Goal: Task Accomplishment & Management: Complete application form

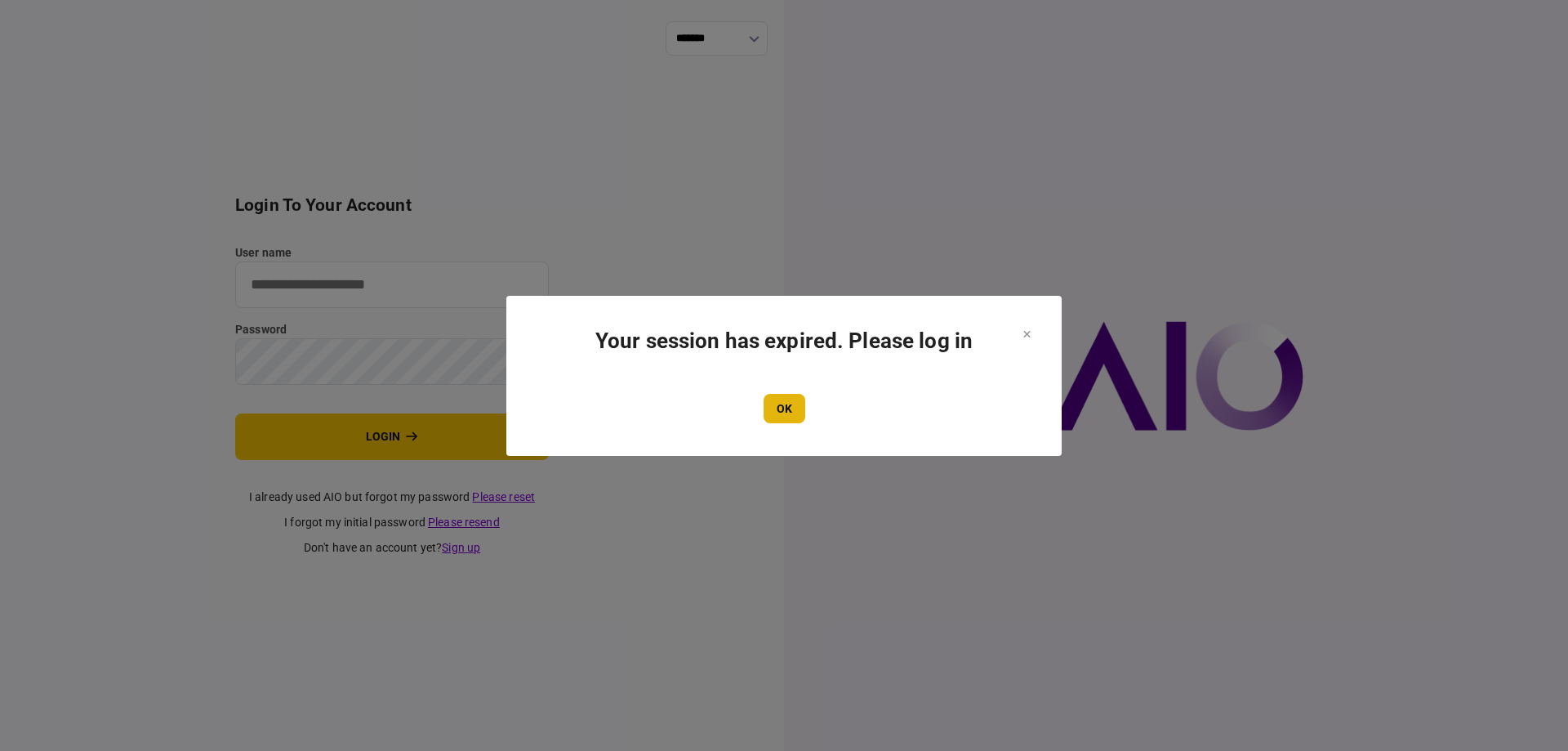
type input "*******"
click at [784, 400] on button "OK" at bounding box center [784, 409] width 42 height 30
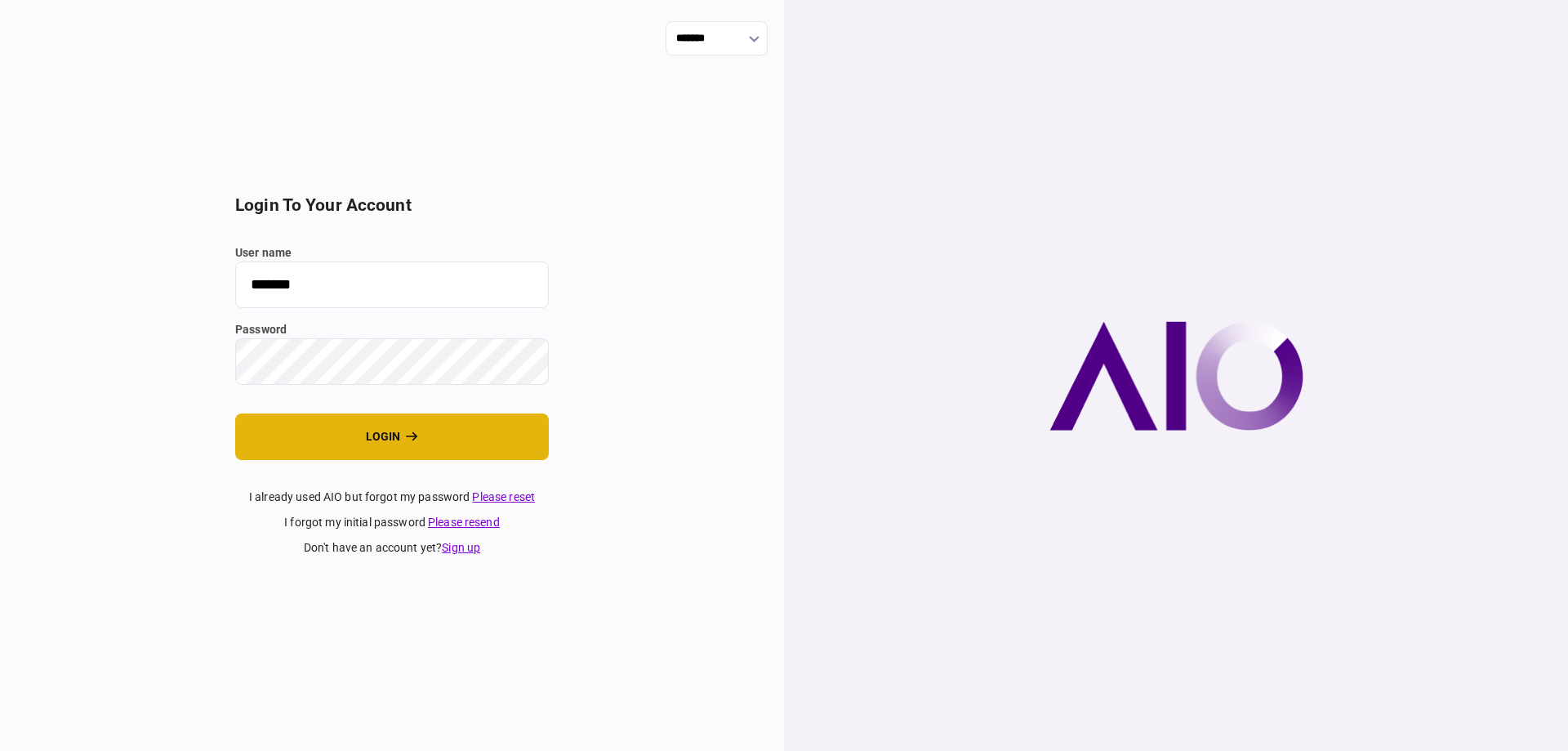
click at [482, 432] on button "login" at bounding box center [392, 437] width 314 height 47
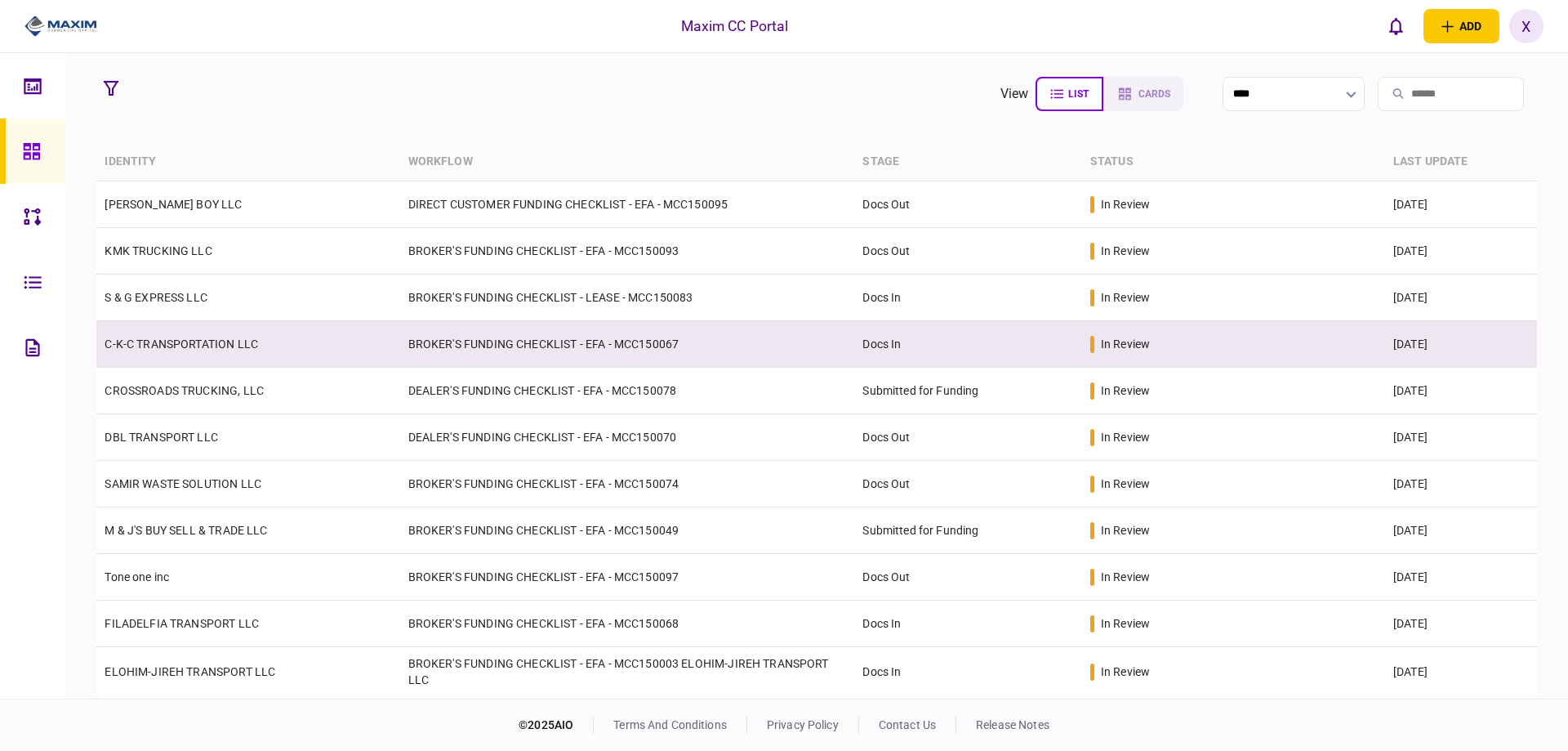
click at [152, 351] on td "C-K-C TRANSPORTATION LLC" at bounding box center [248, 344] width 303 height 47
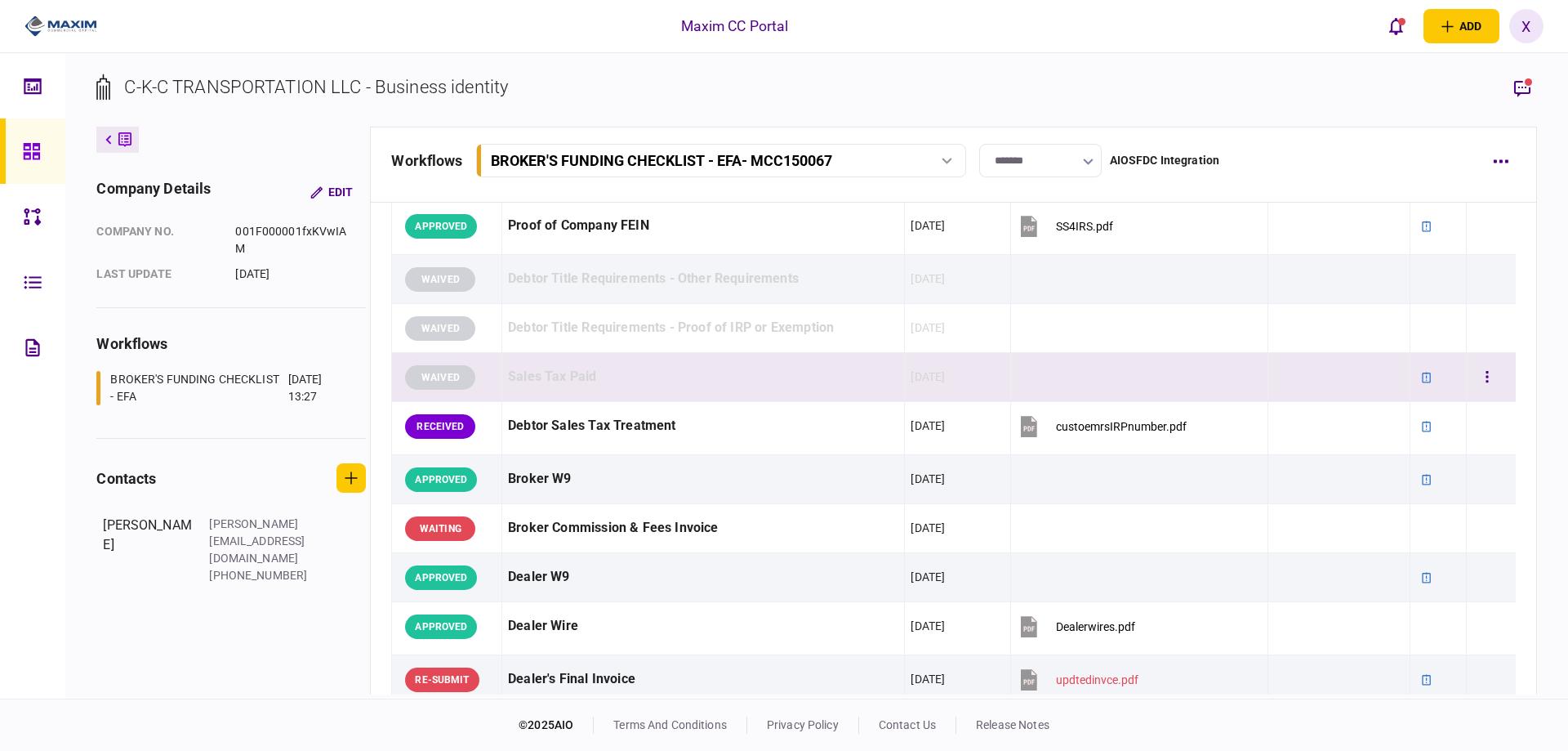
scroll to position [572, 0]
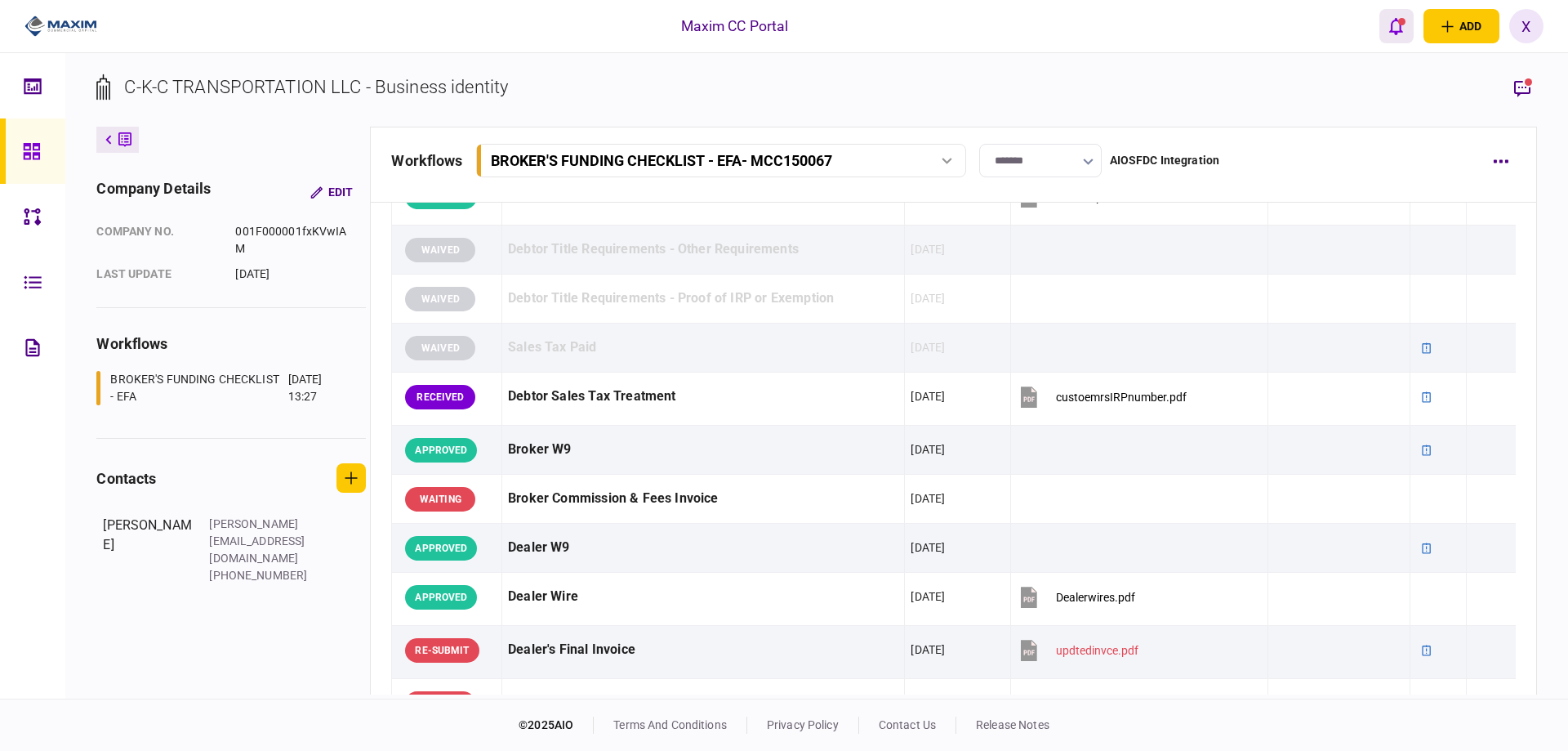
click at [1390, 25] on icon "open notifications list" at bounding box center [1396, 26] width 14 height 18
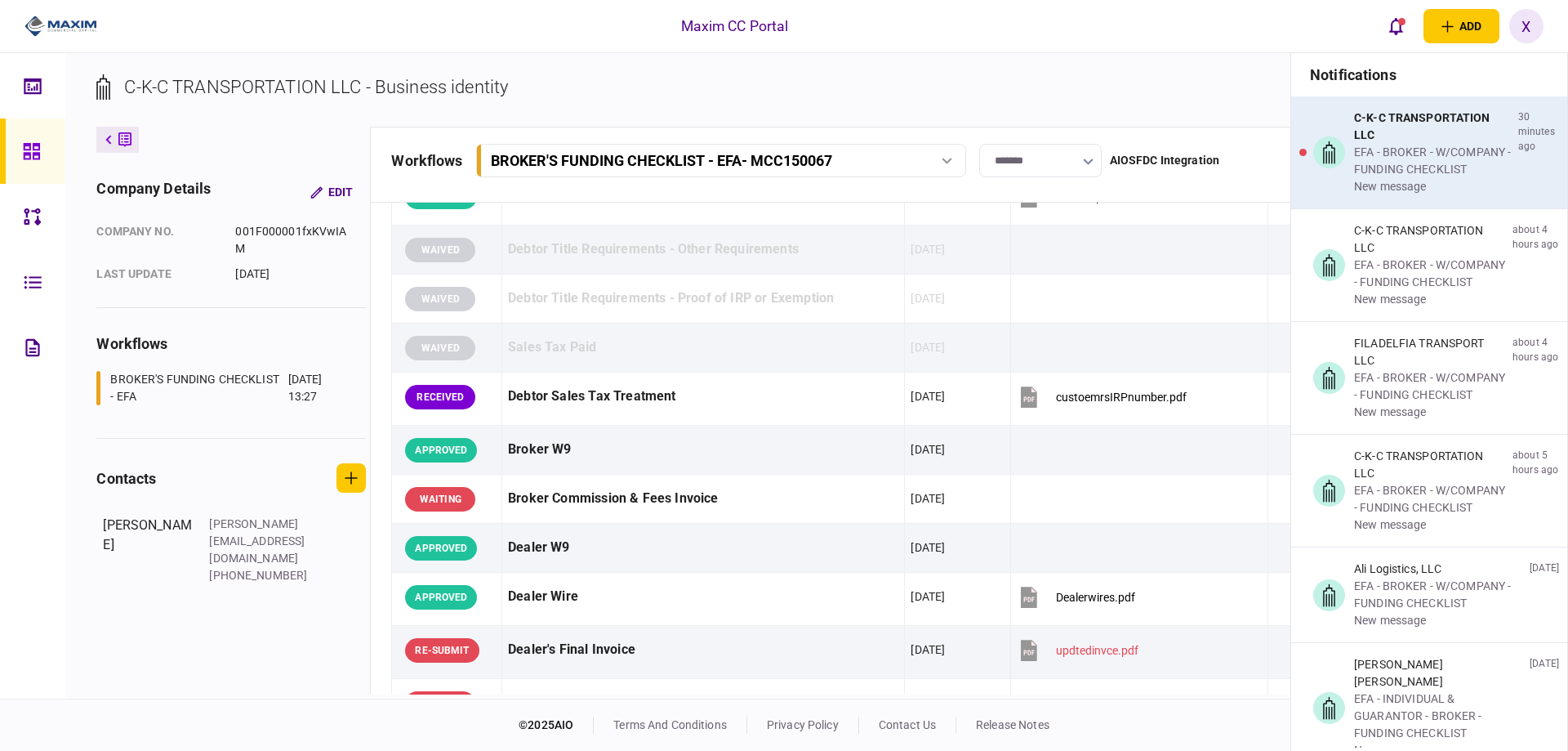
click at [1435, 150] on div "EFA - BROKER - W/COMPANY - FUNDING CHECKLIST" at bounding box center [1432, 160] width 157 height 34
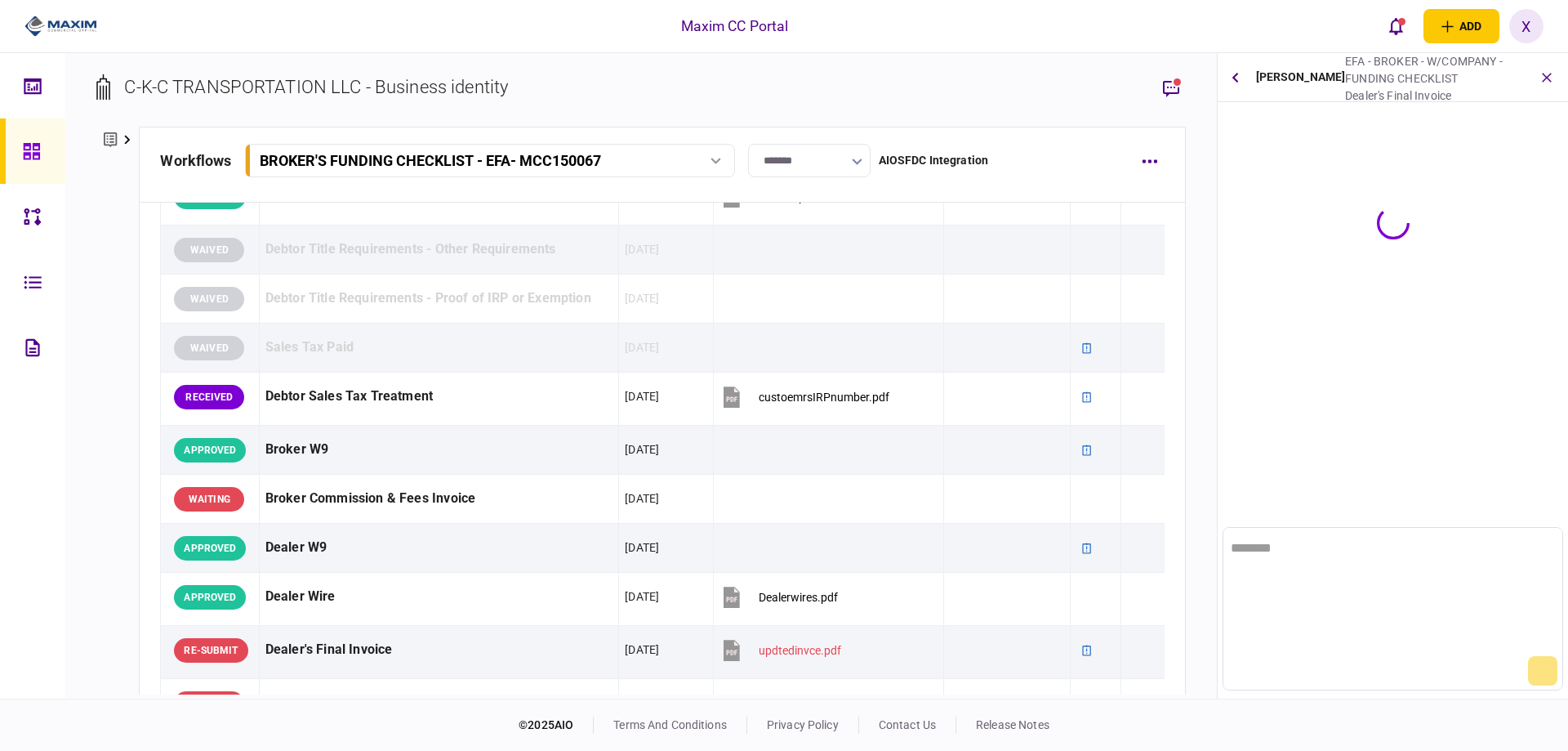
scroll to position [0, 0]
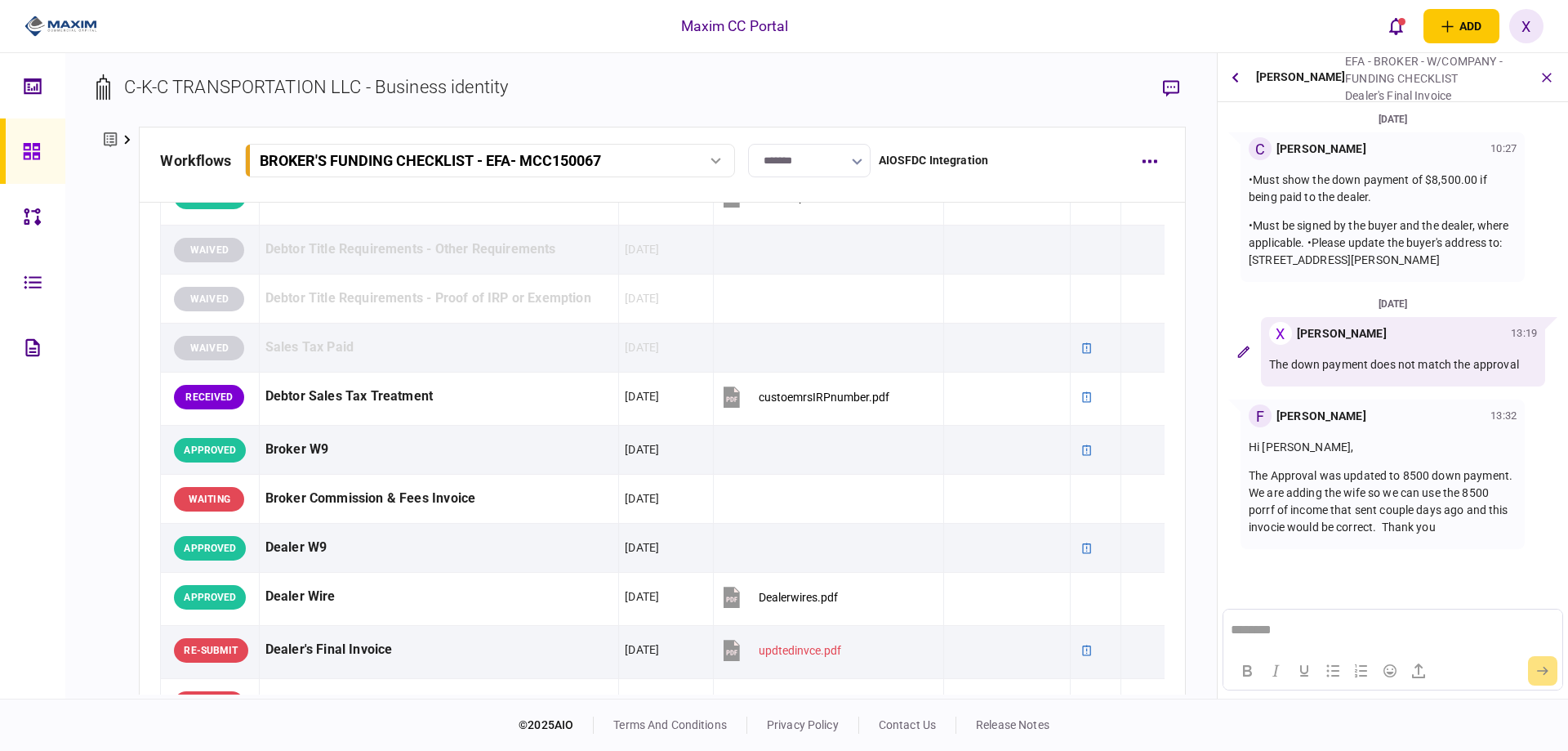
click at [1320, 641] on html "********" at bounding box center [1392, 629] width 338 height 41
click at [1393, 612] on p "**********" at bounding box center [1393, 623] width 323 height 30
click at [1513, 638] on html "**********" at bounding box center [1392, 609] width 338 height 83
click at [1512, 634] on p "**********" at bounding box center [1393, 623] width 323 height 30
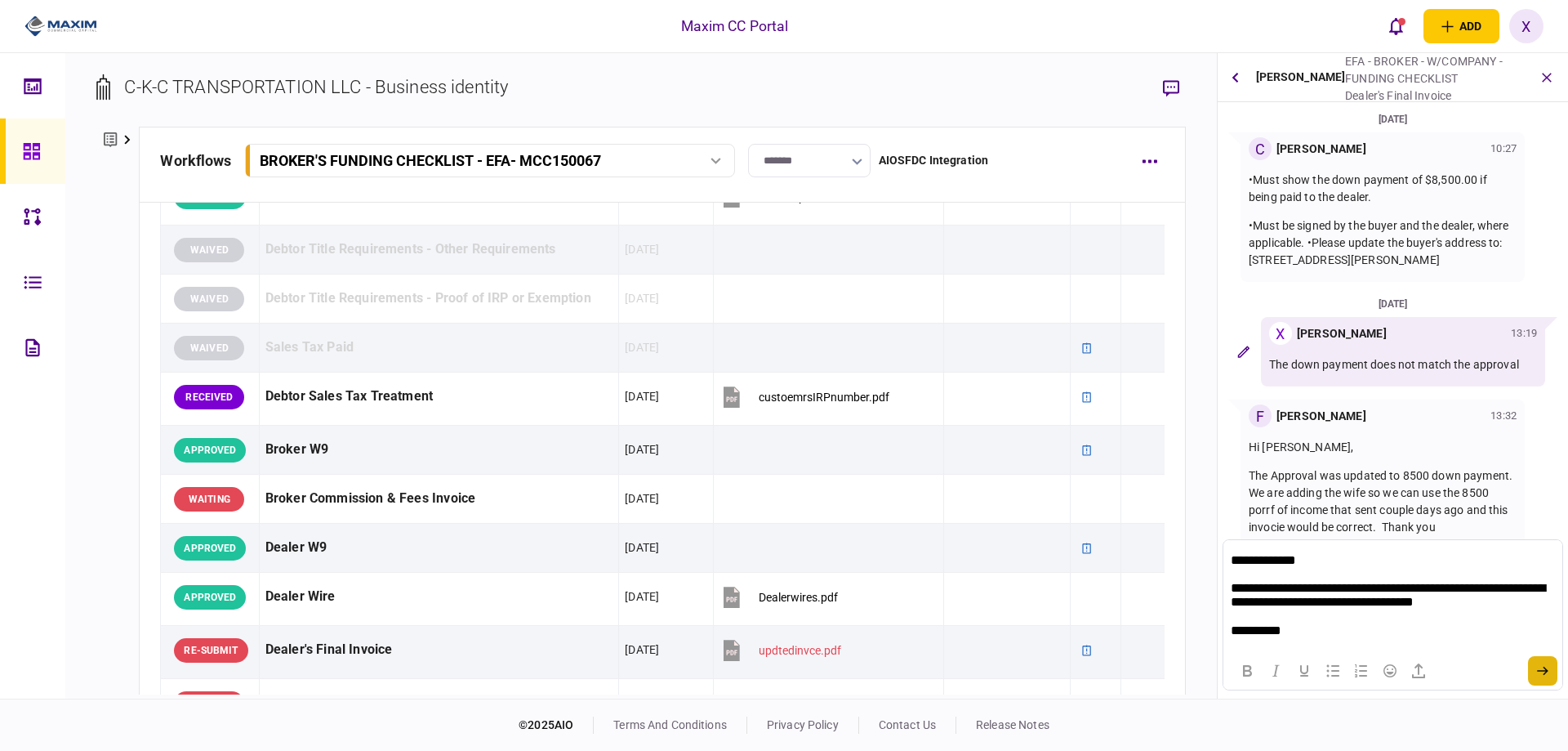
click at [1538, 668] on icon "submit" at bounding box center [1542, 670] width 11 height 10
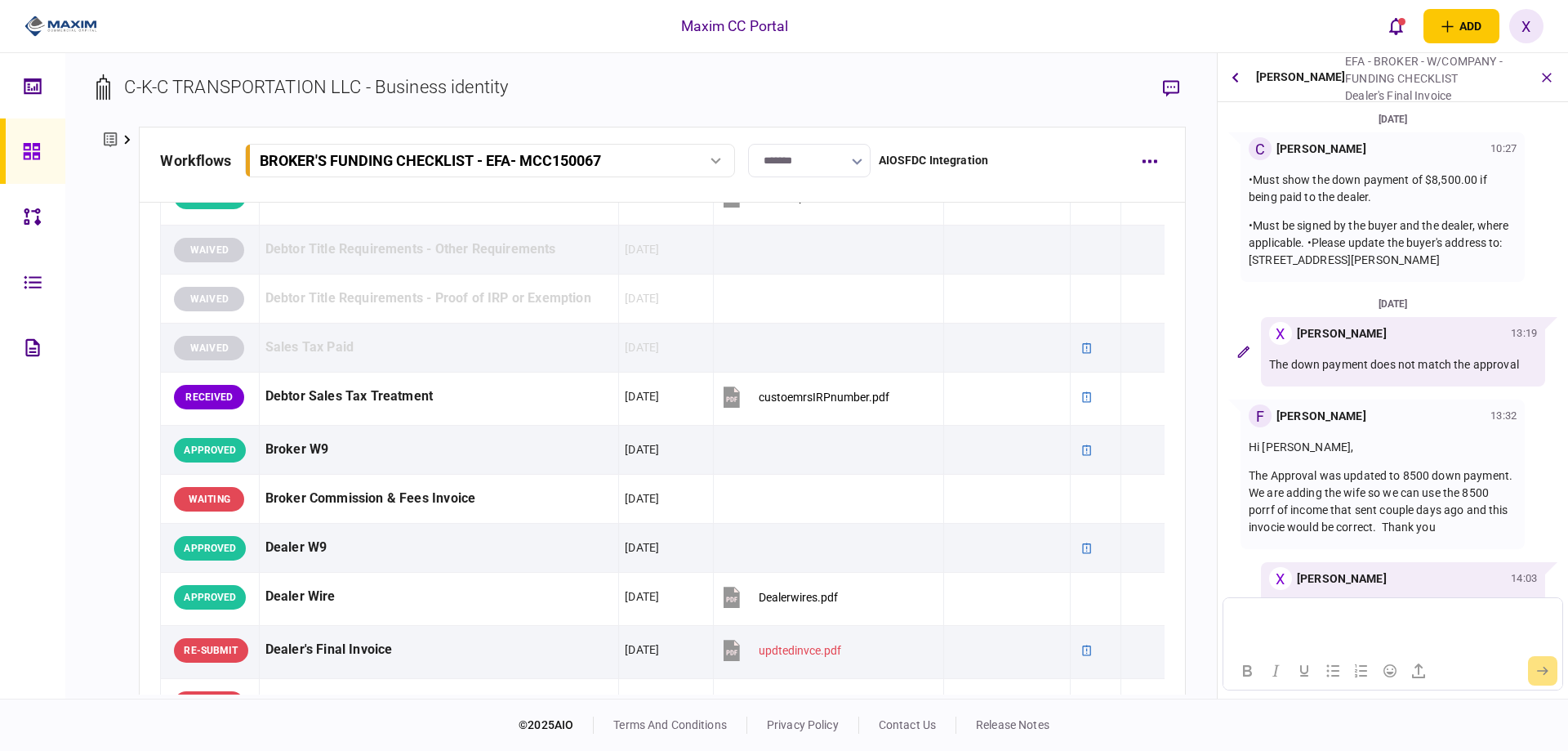
scroll to position [139, 0]
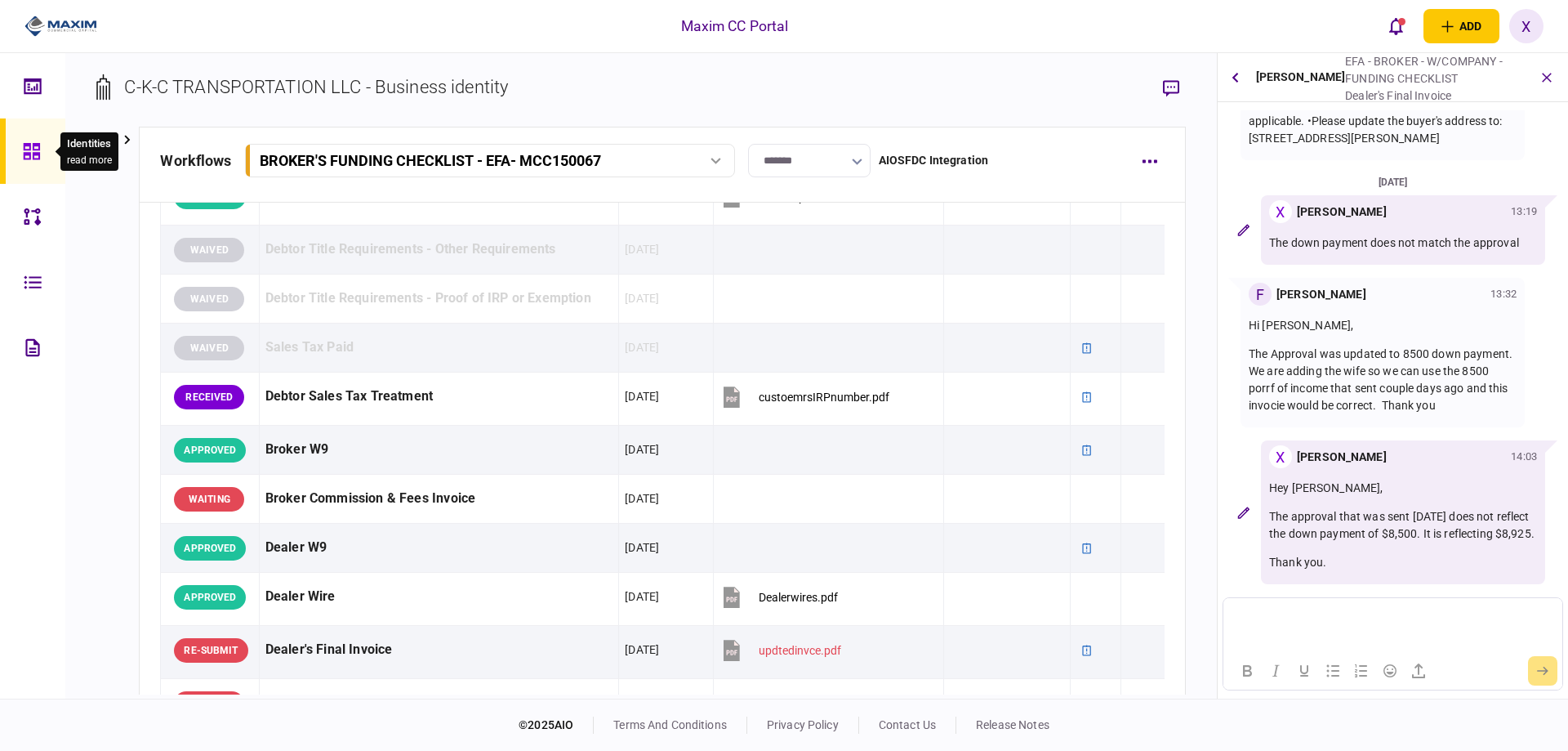
click at [34, 150] on icon at bounding box center [30, 151] width 17 height 17
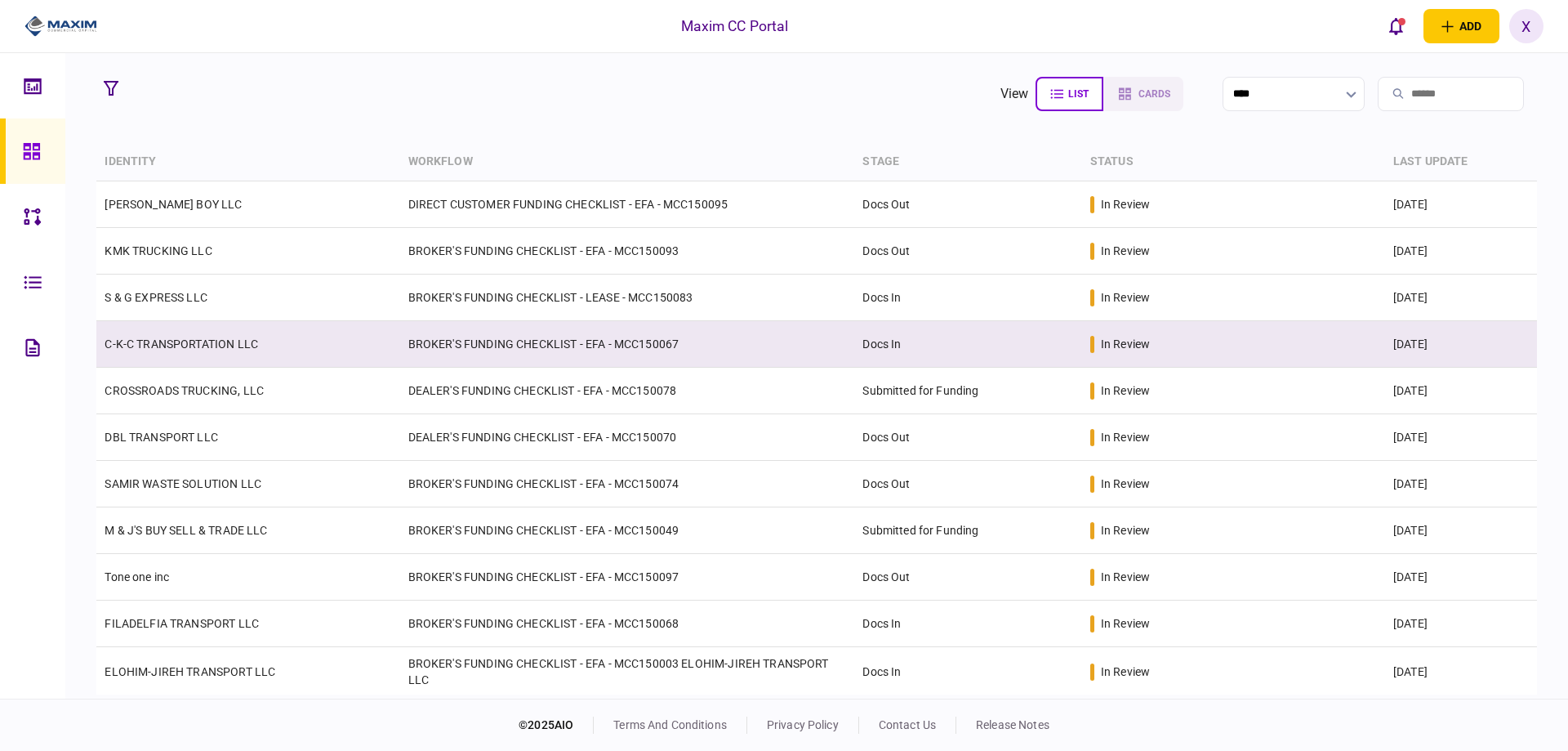
click at [202, 345] on link "C-K-C TRANSPORTATION LLC" at bounding box center [181, 343] width 154 height 13
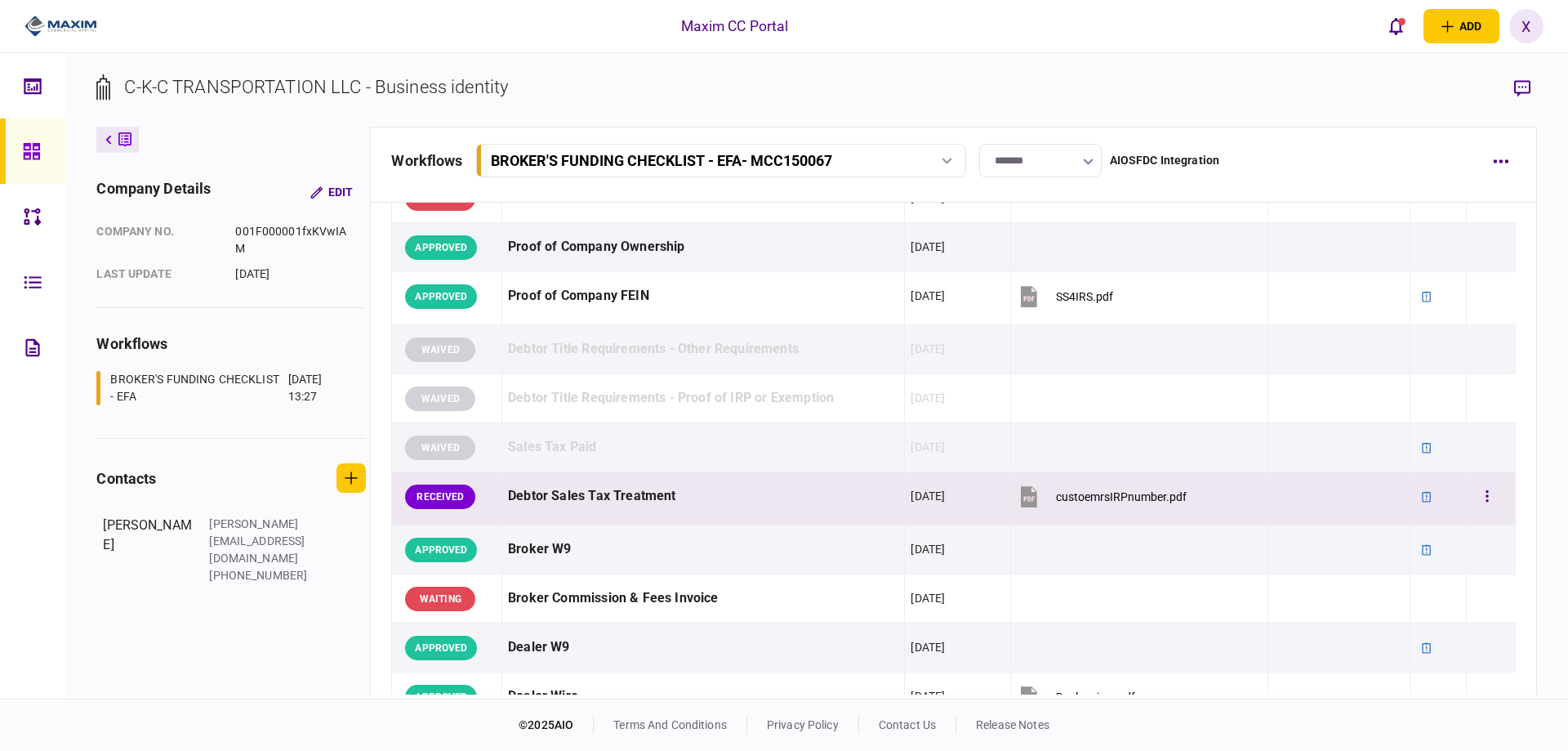
scroll to position [490, 0]
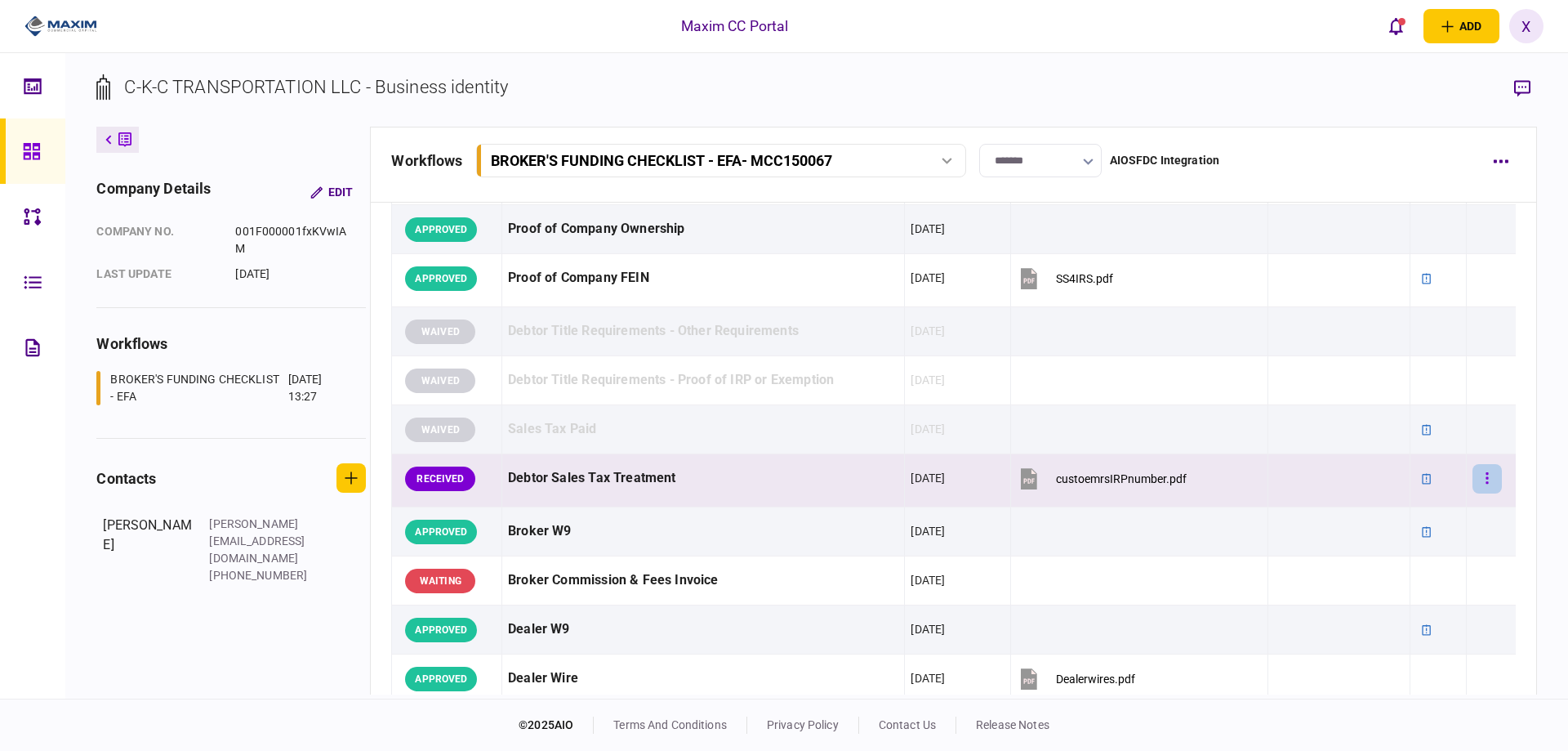
click at [1479, 486] on button "button" at bounding box center [1487, 479] width 30 height 30
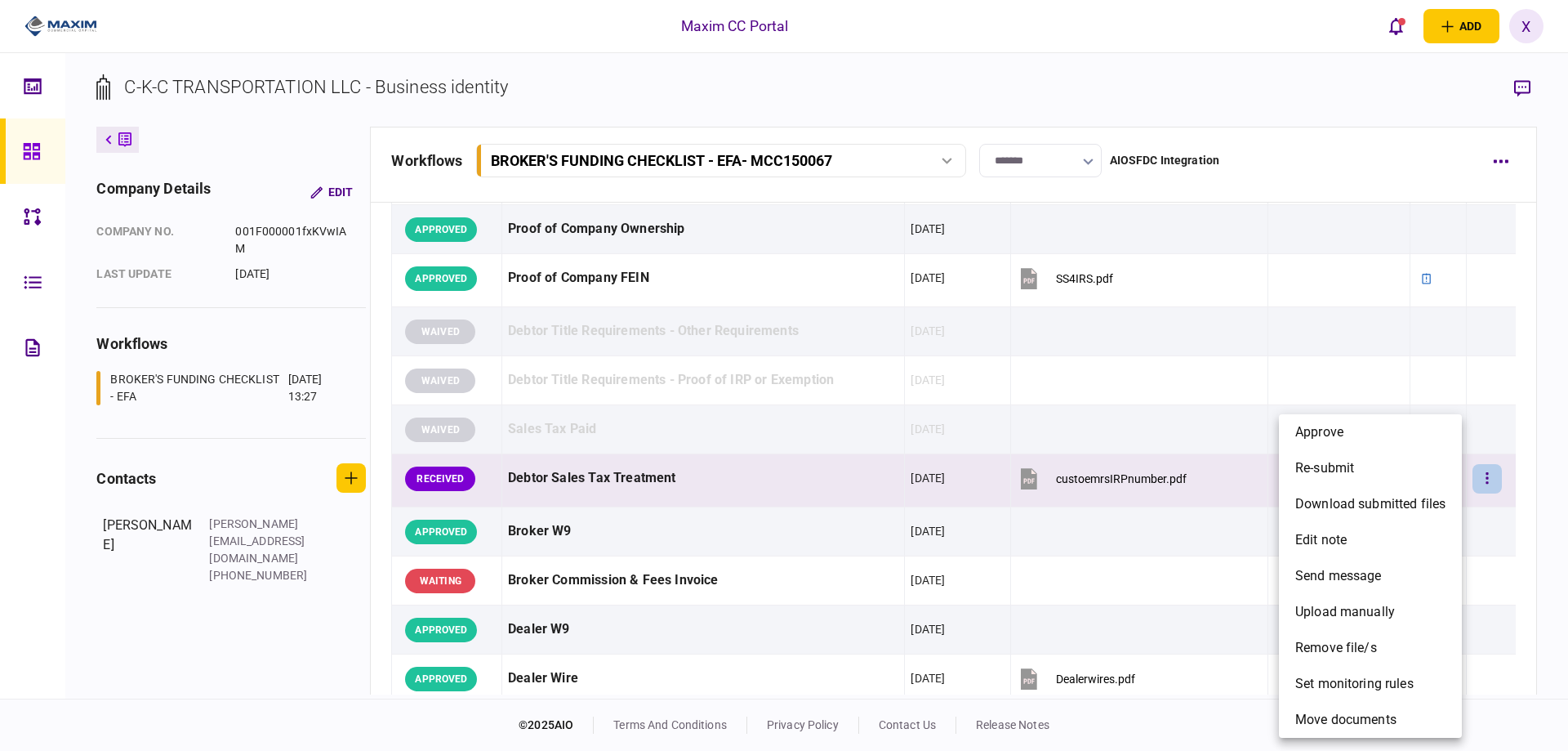
click at [1081, 475] on div at bounding box center [784, 376] width 1568 height 751
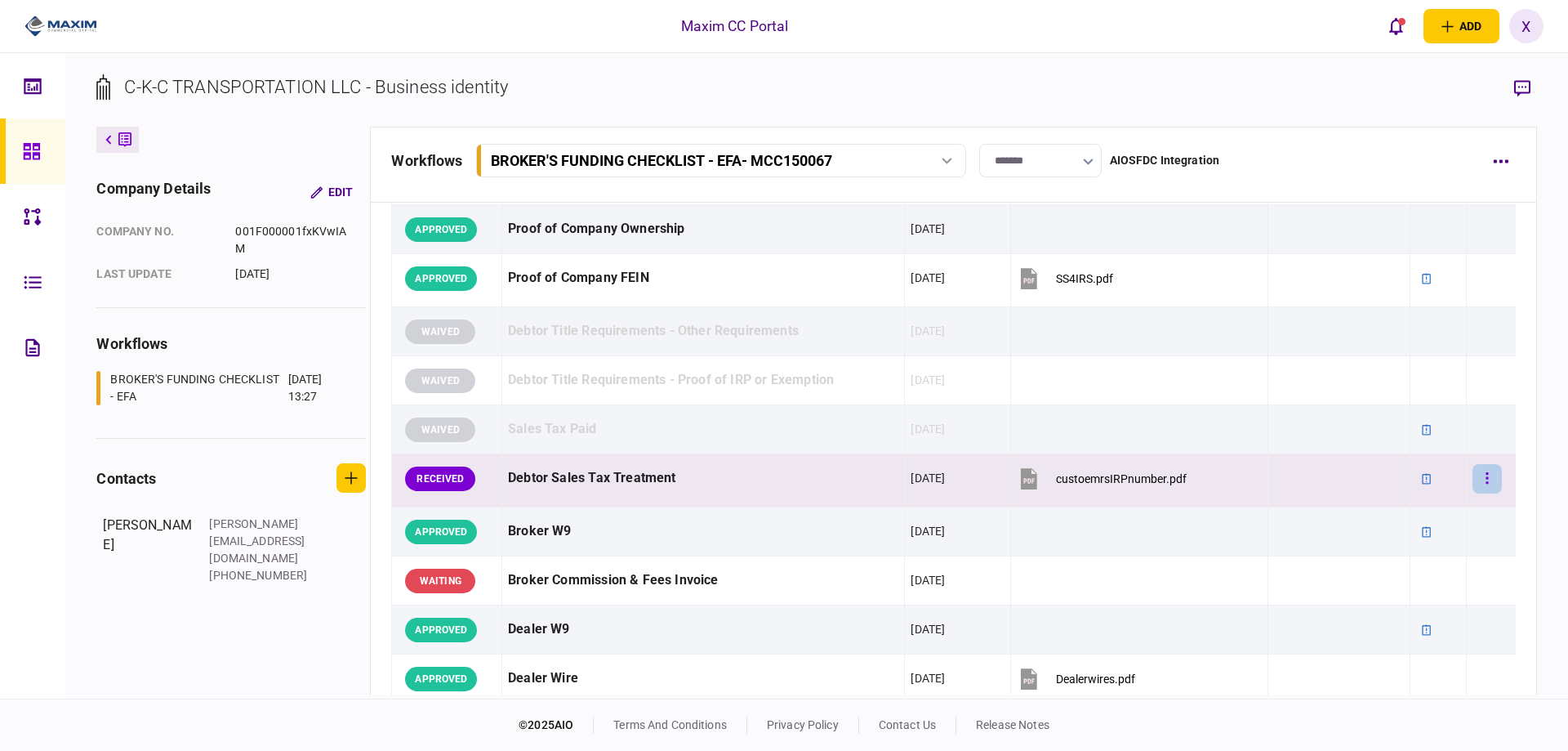
click at [1478, 470] on button "button" at bounding box center [1487, 479] width 30 height 30
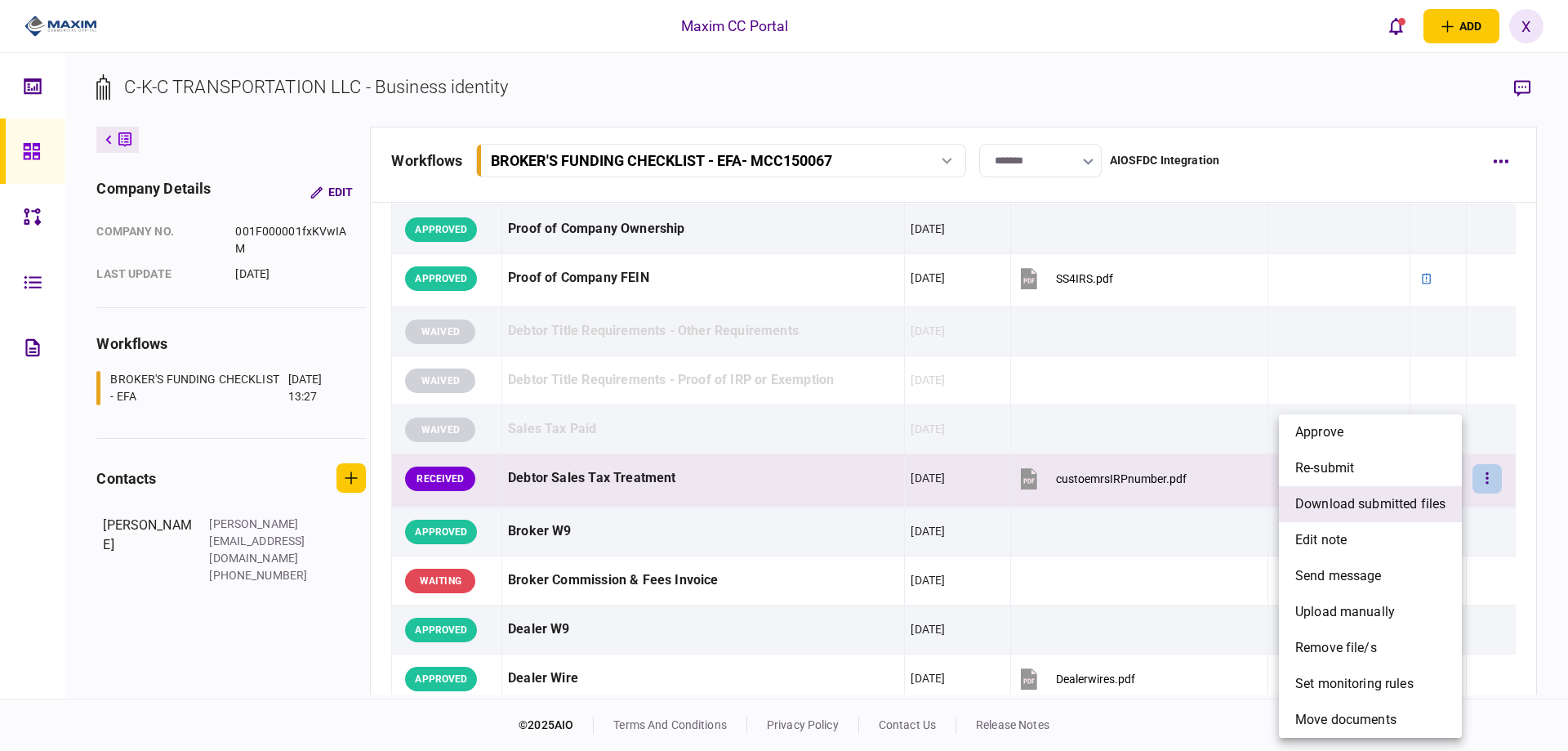
click at [1422, 497] on span "download submitted files" at bounding box center [1370, 504] width 150 height 20
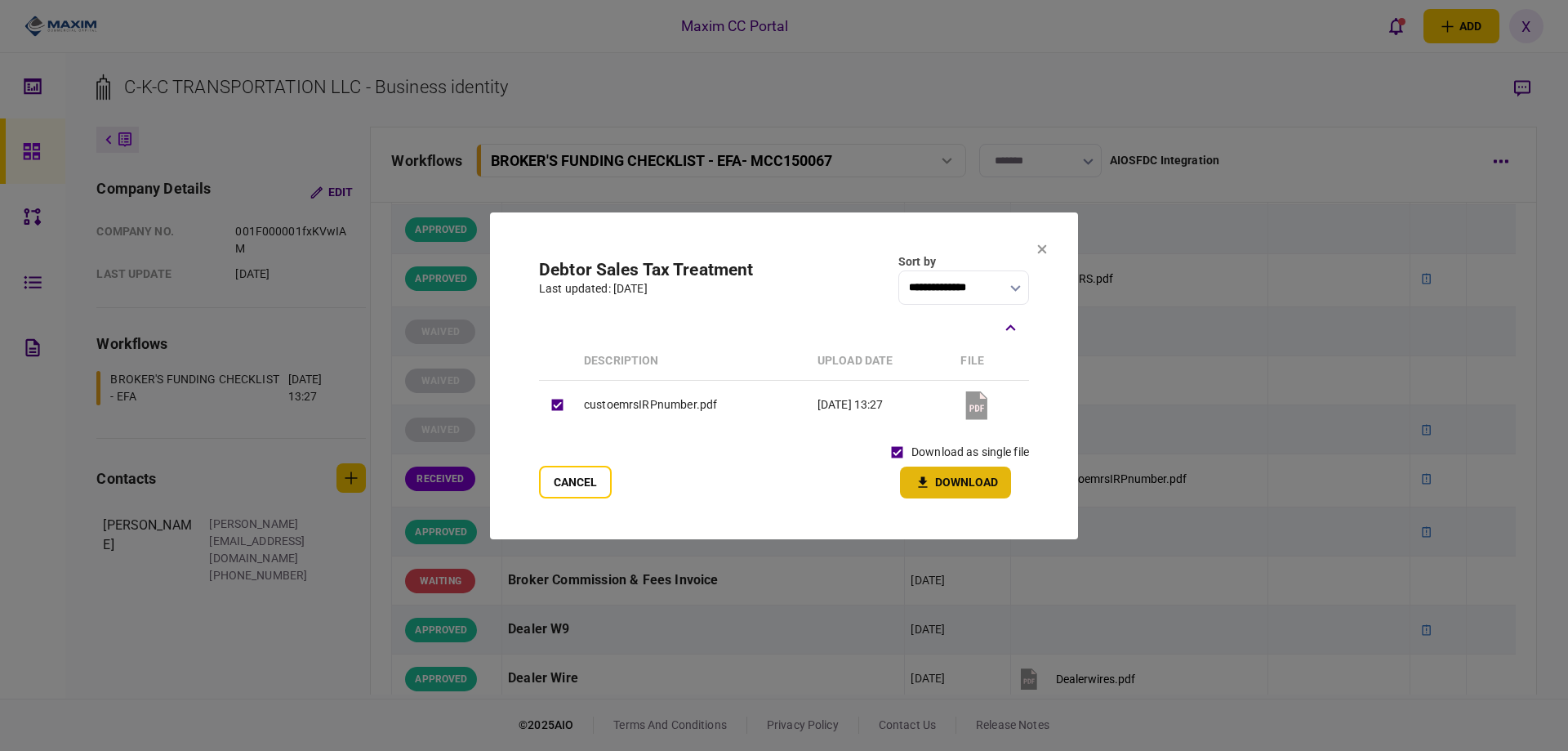
click at [944, 480] on button "Download" at bounding box center [956, 482] width 111 height 32
click at [1044, 245] on icon at bounding box center [1042, 249] width 9 height 9
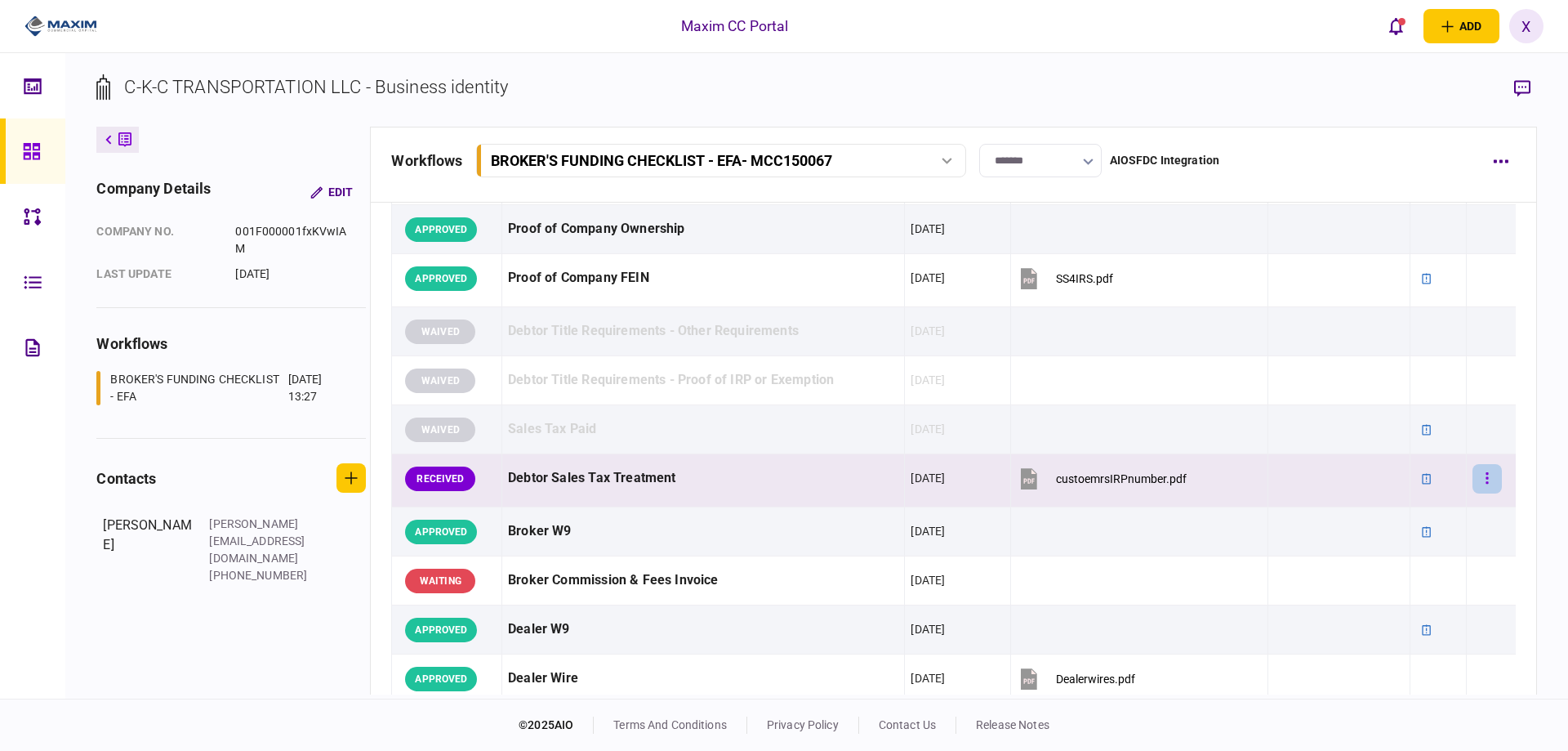
click at [1485, 479] on icon "button" at bounding box center [1487, 478] width 3 height 16
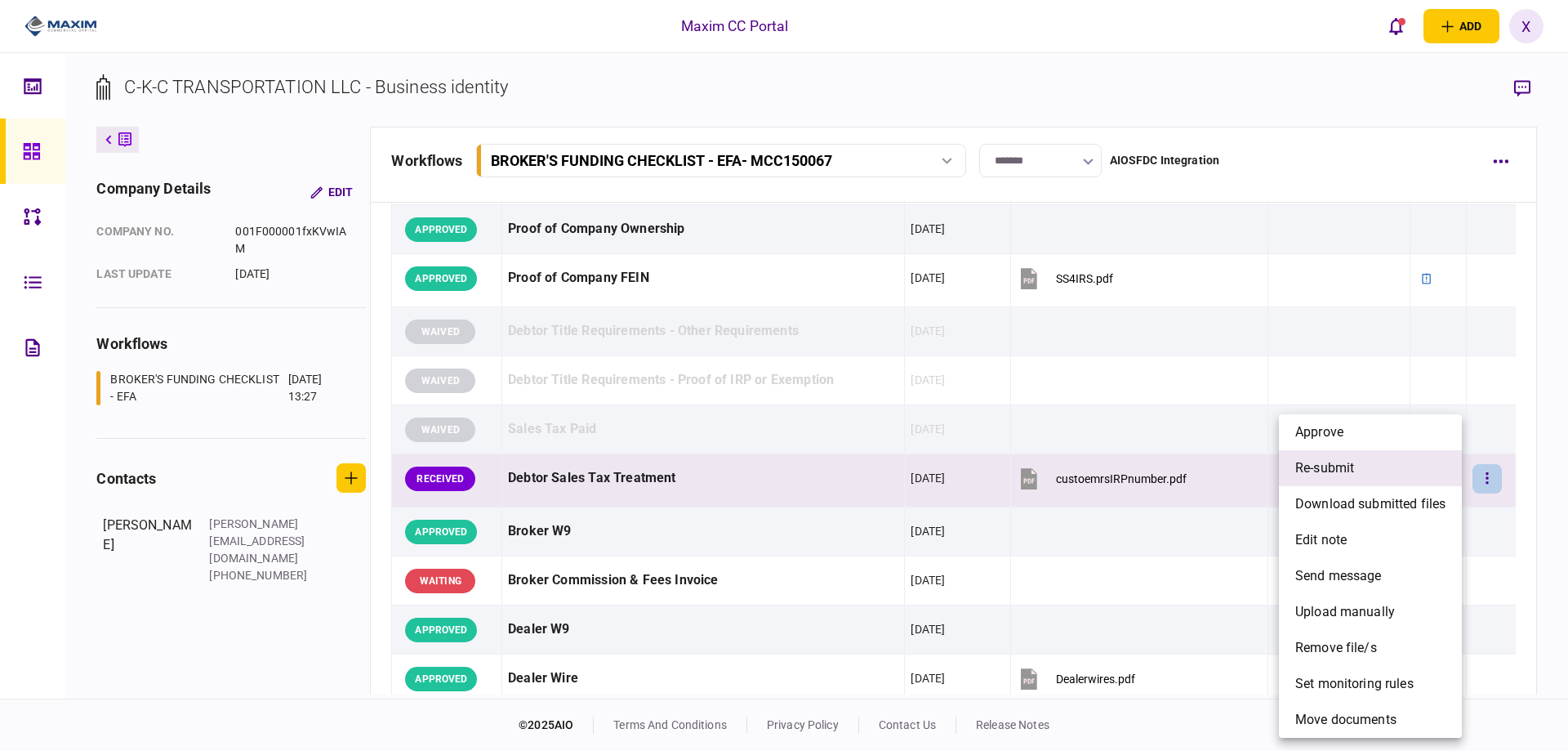
click at [1428, 477] on li "re-submit" at bounding box center [1370, 468] width 183 height 36
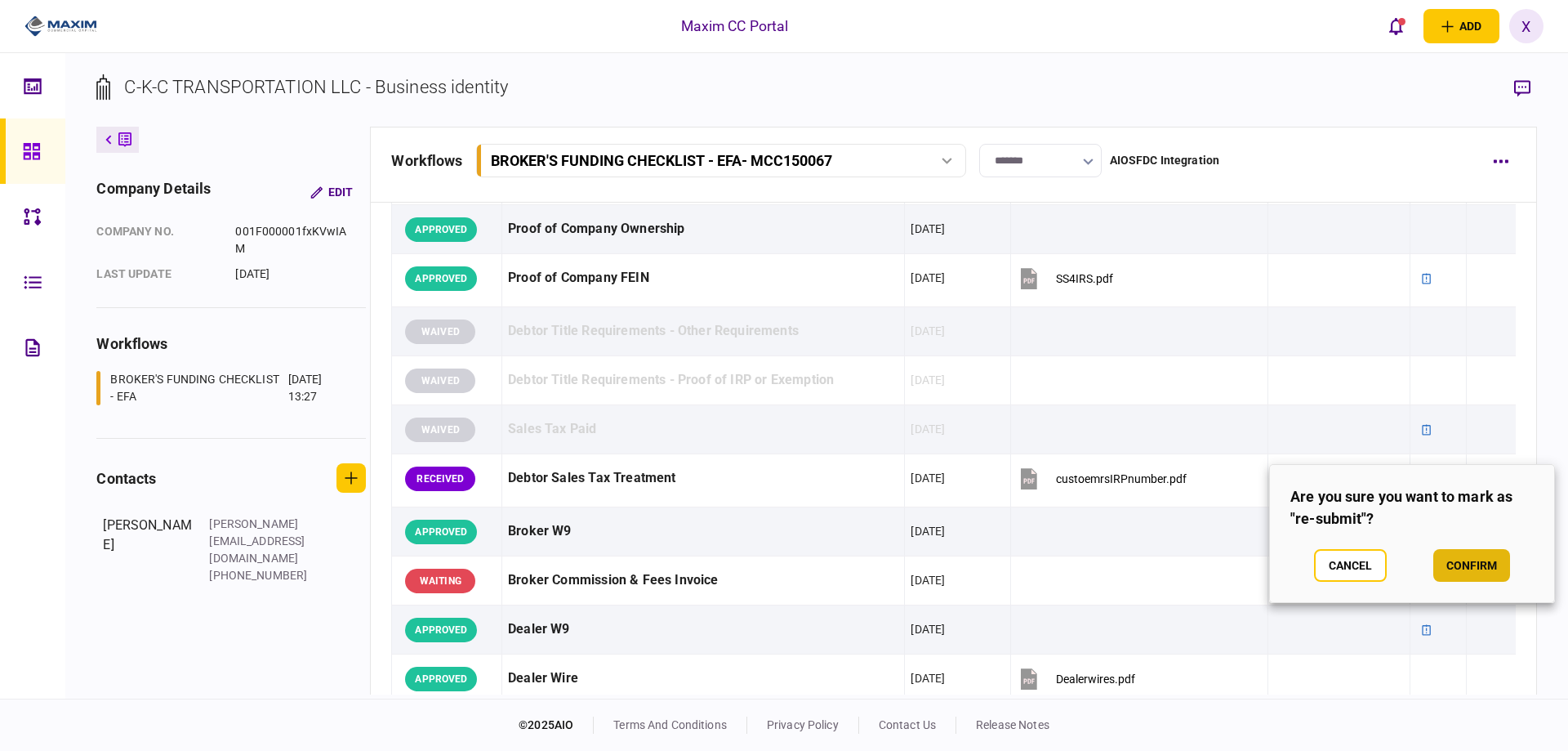
click at [1456, 559] on button "confirm" at bounding box center [1472, 566] width 76 height 33
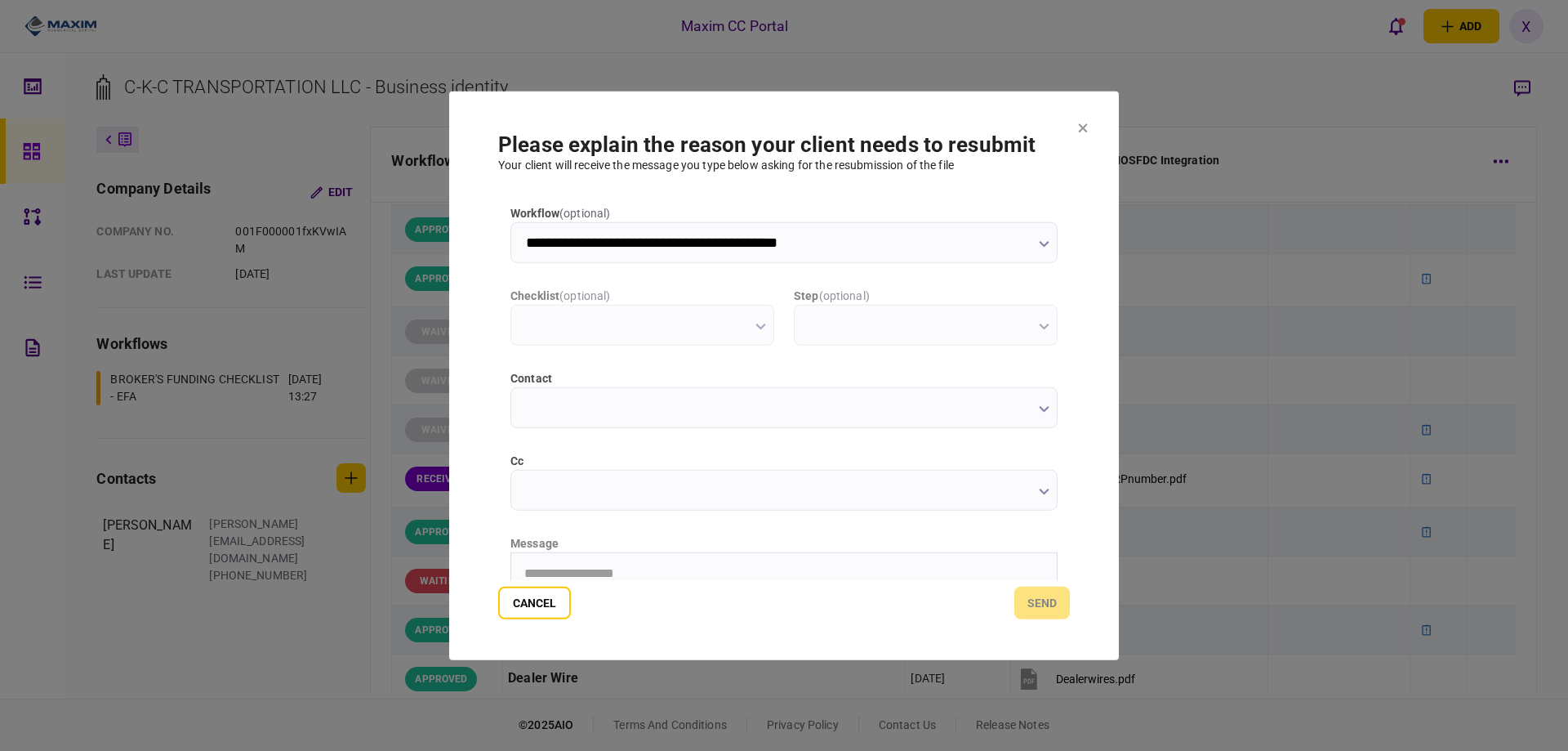
scroll to position [0, 0]
type input "**********"
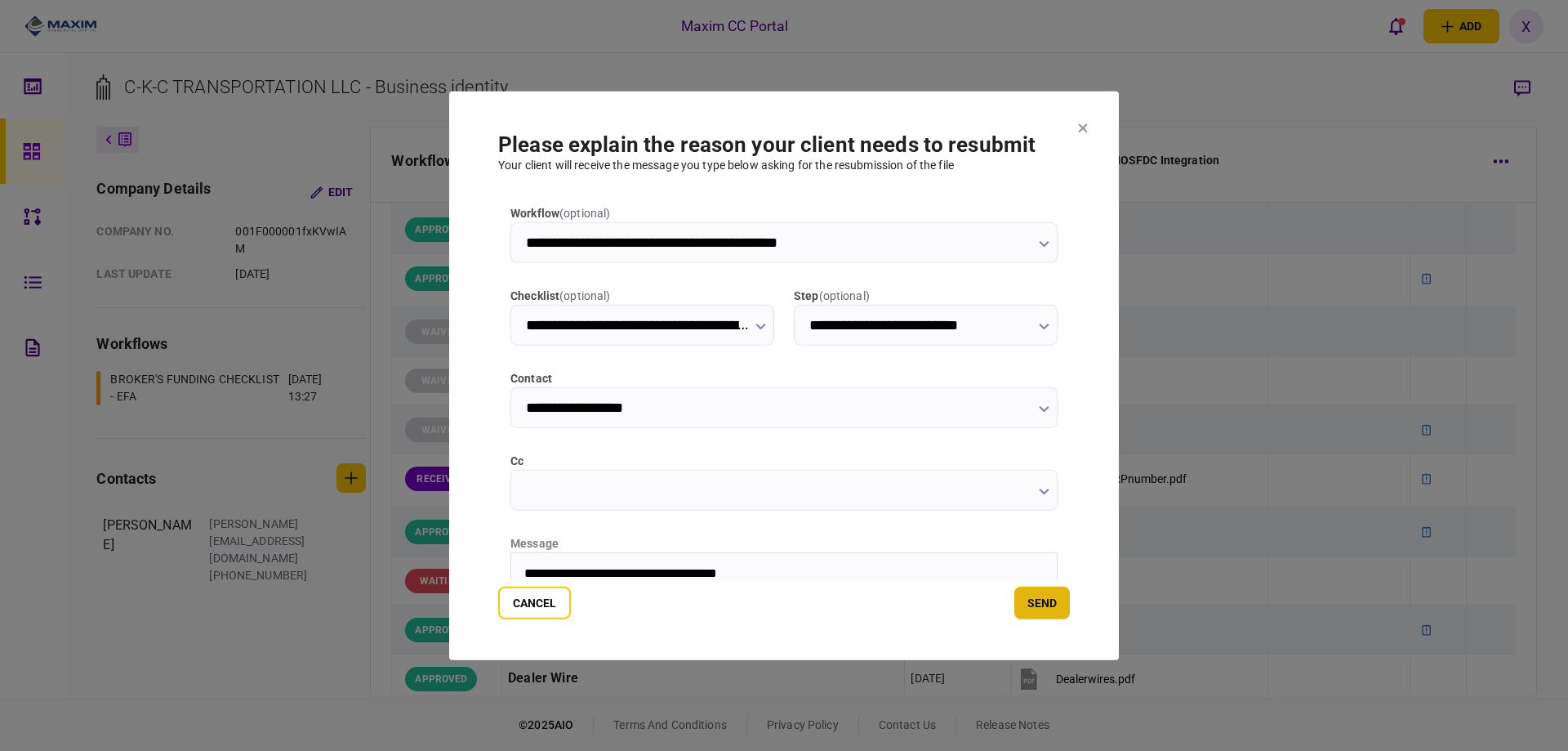
click at [1032, 614] on button "send" at bounding box center [1042, 603] width 56 height 33
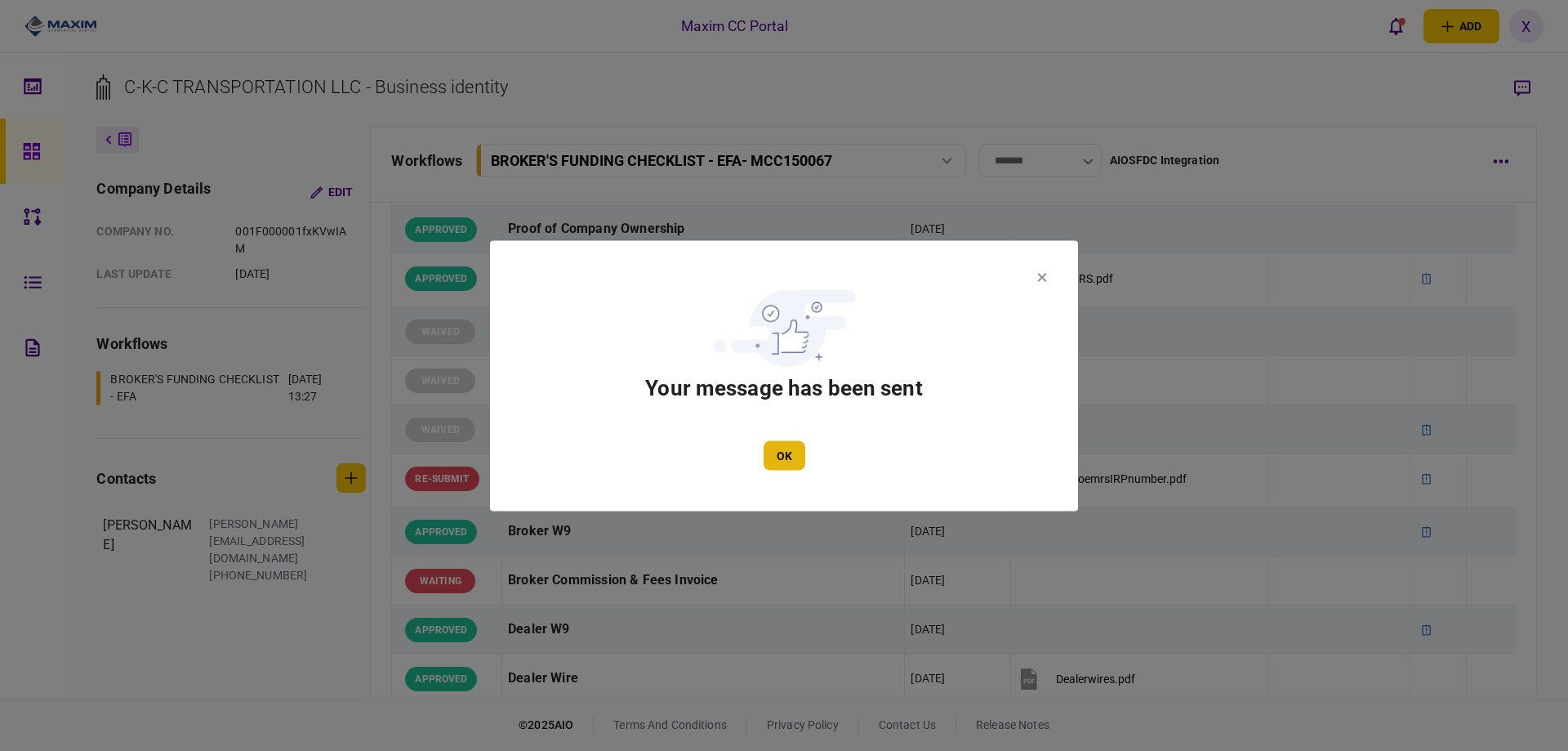
click at [782, 456] on button "OK" at bounding box center [784, 455] width 42 height 30
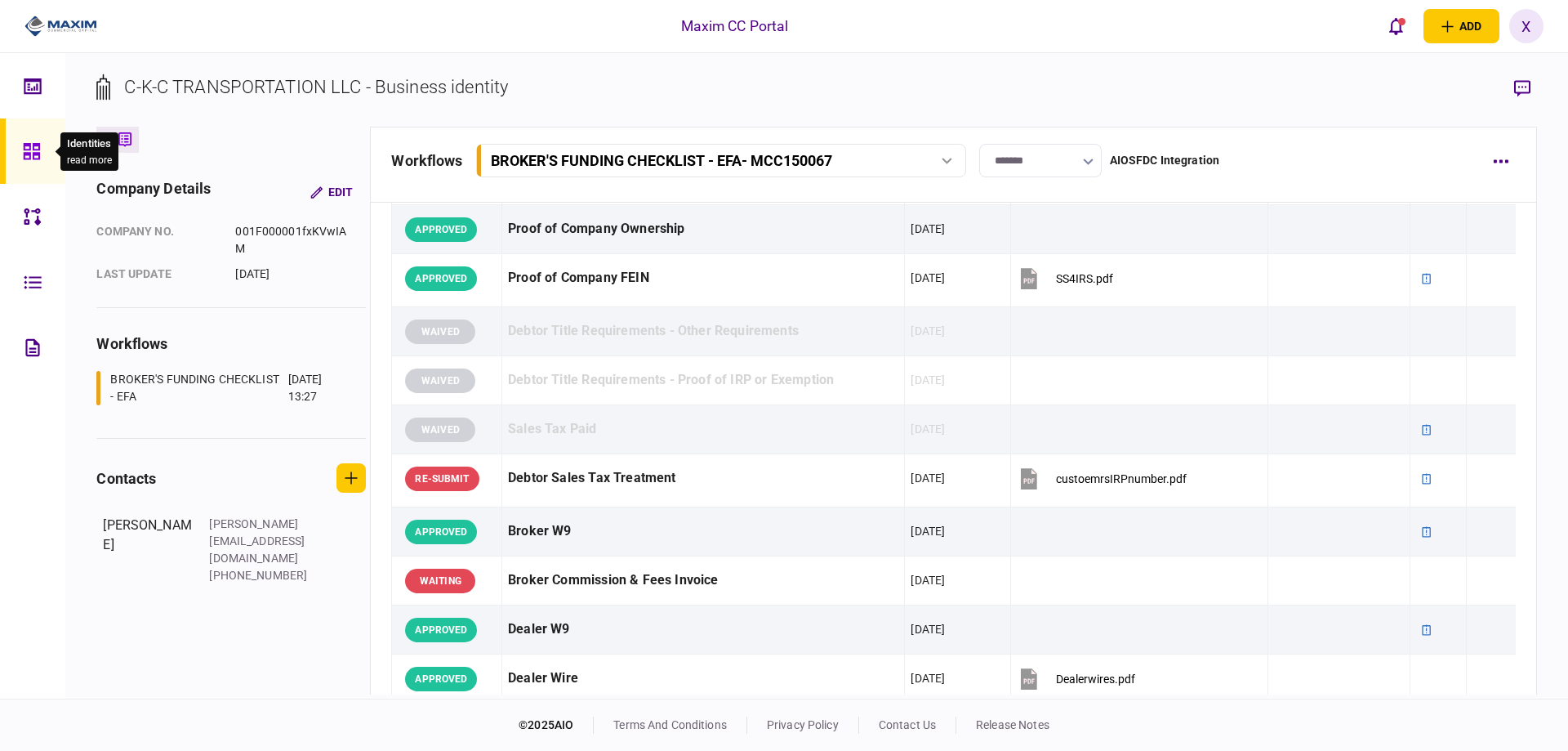
click at [36, 148] on icon at bounding box center [31, 152] width 18 height 19
